Goal: Information Seeking & Learning: Understand process/instructions

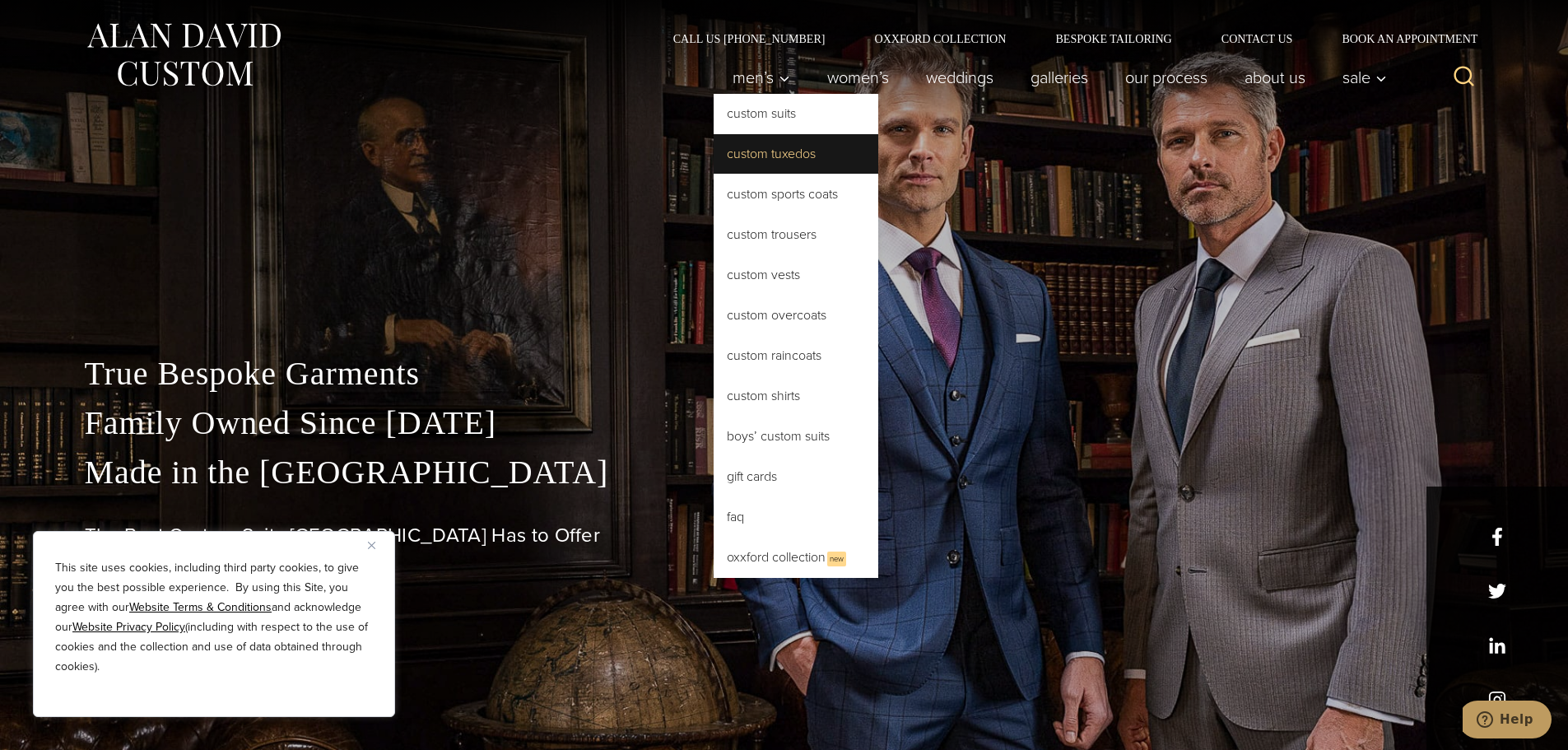
click at [743, 150] on link "Custom Tuxedos" at bounding box center [796, 154] width 165 height 39
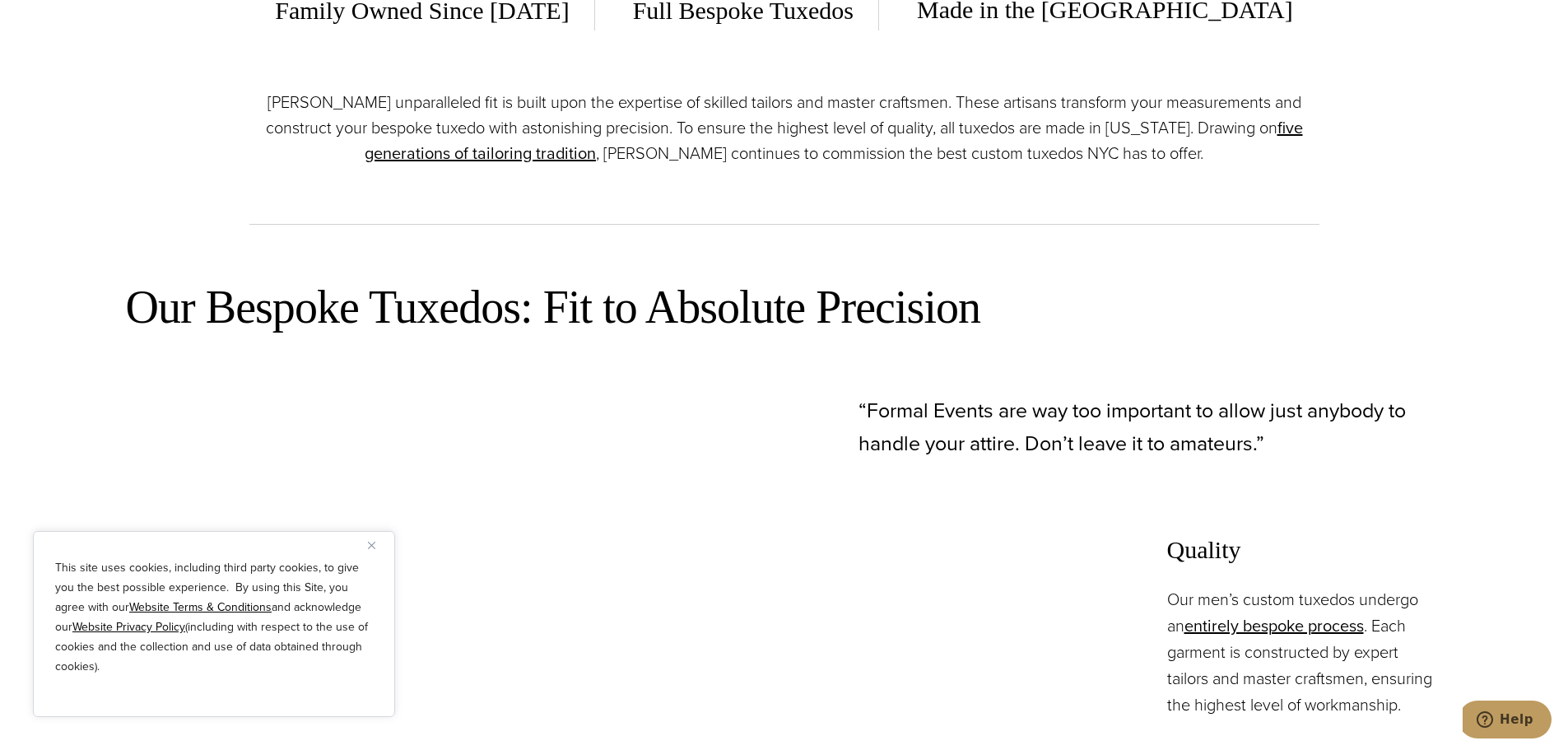
scroll to position [988, 0]
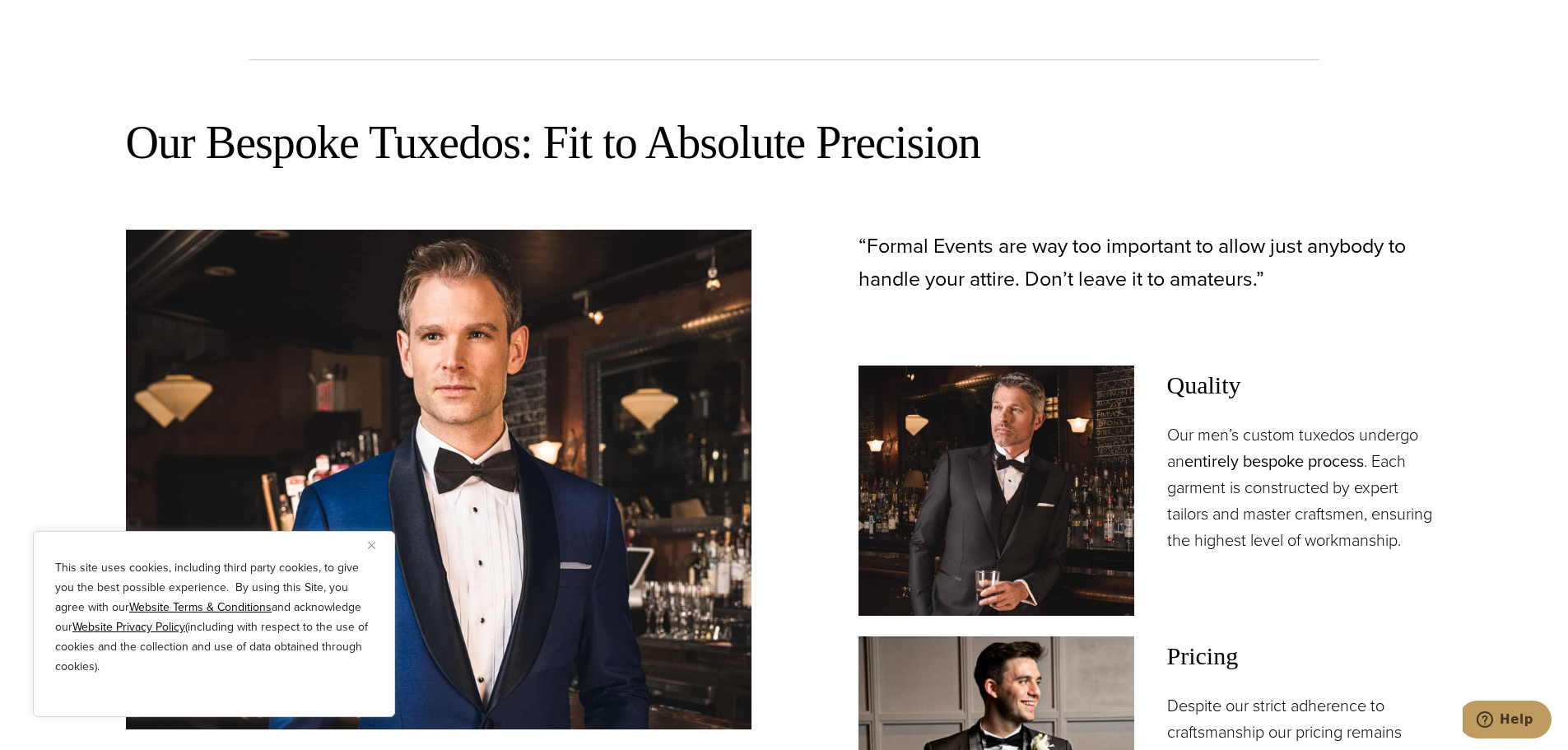
click at [1262, 461] on link "entirely bespoke process" at bounding box center [1274, 460] width 179 height 25
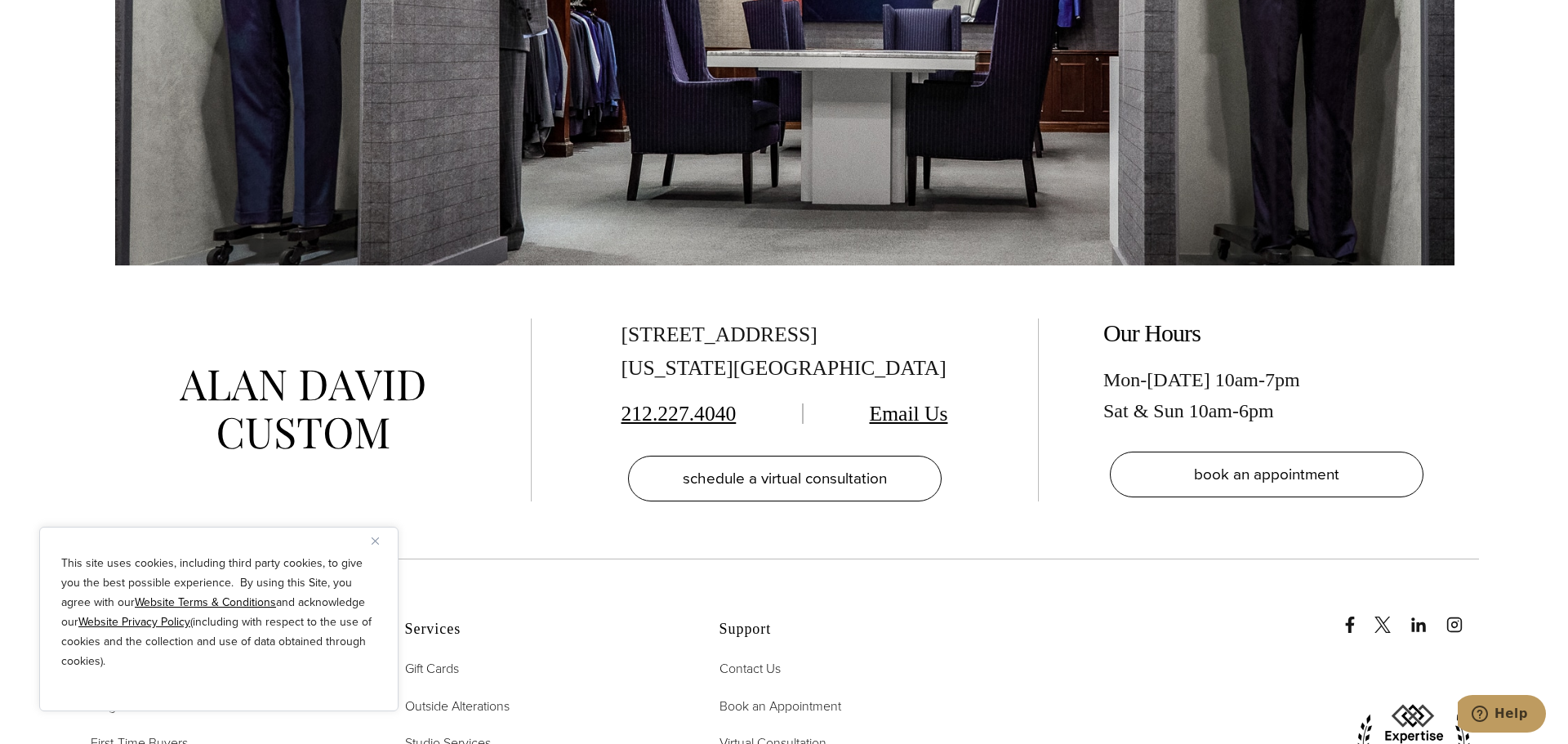
scroll to position [5713, 0]
